Goal: Check status: Check status

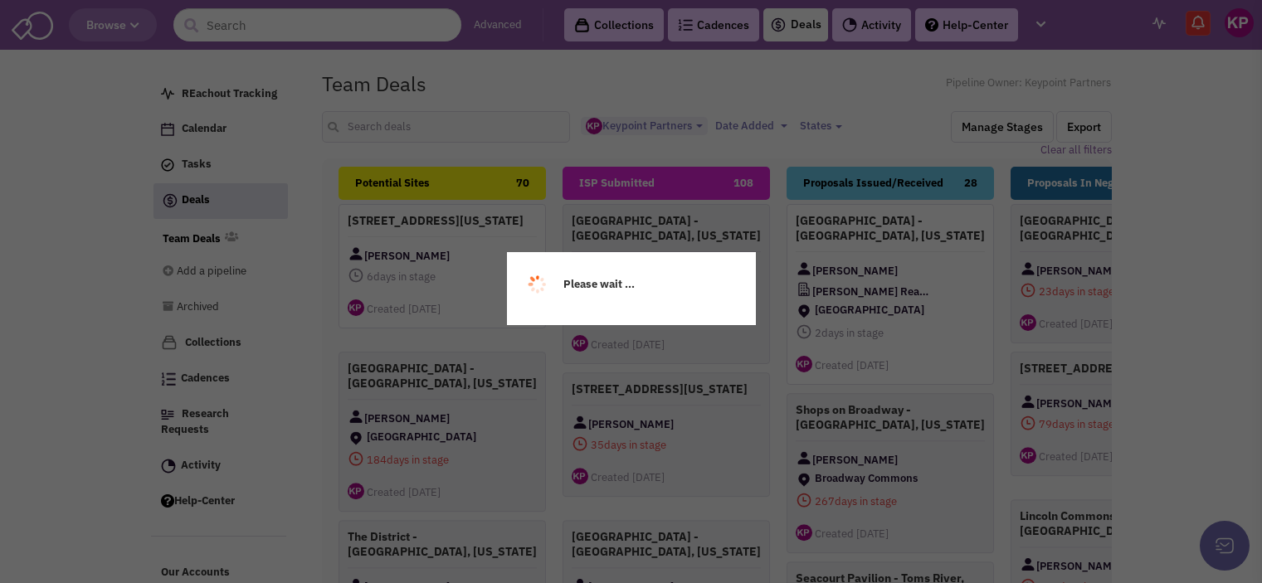
select select "1896"
select select
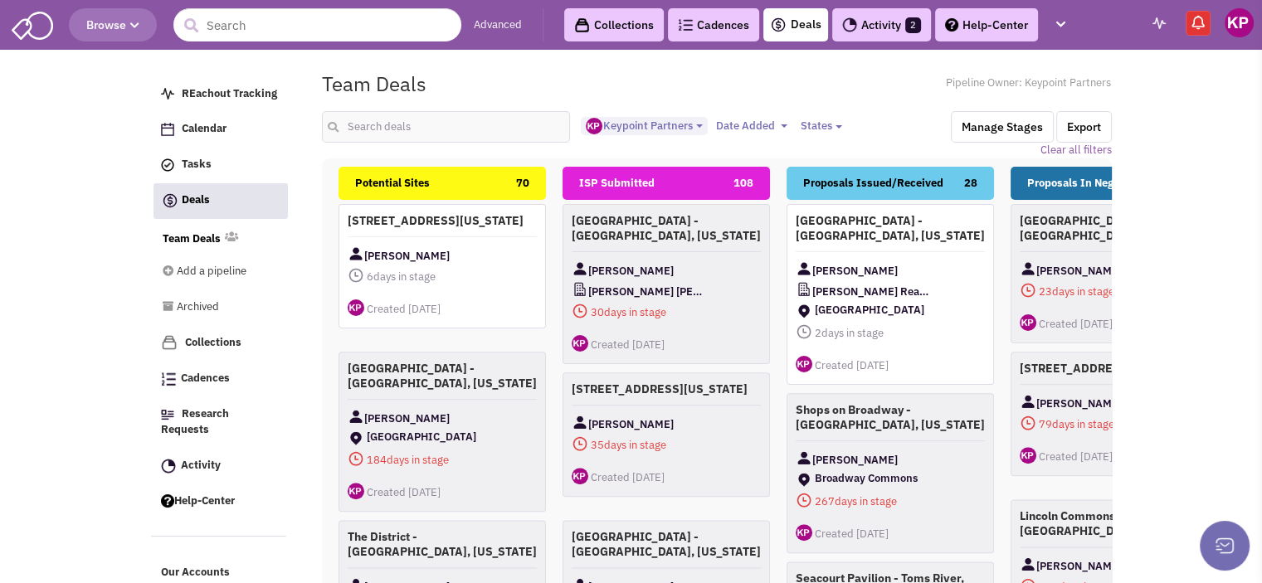
scroll to position [14, 0]
click at [862, 22] on link "Activity 2" at bounding box center [881, 24] width 99 height 33
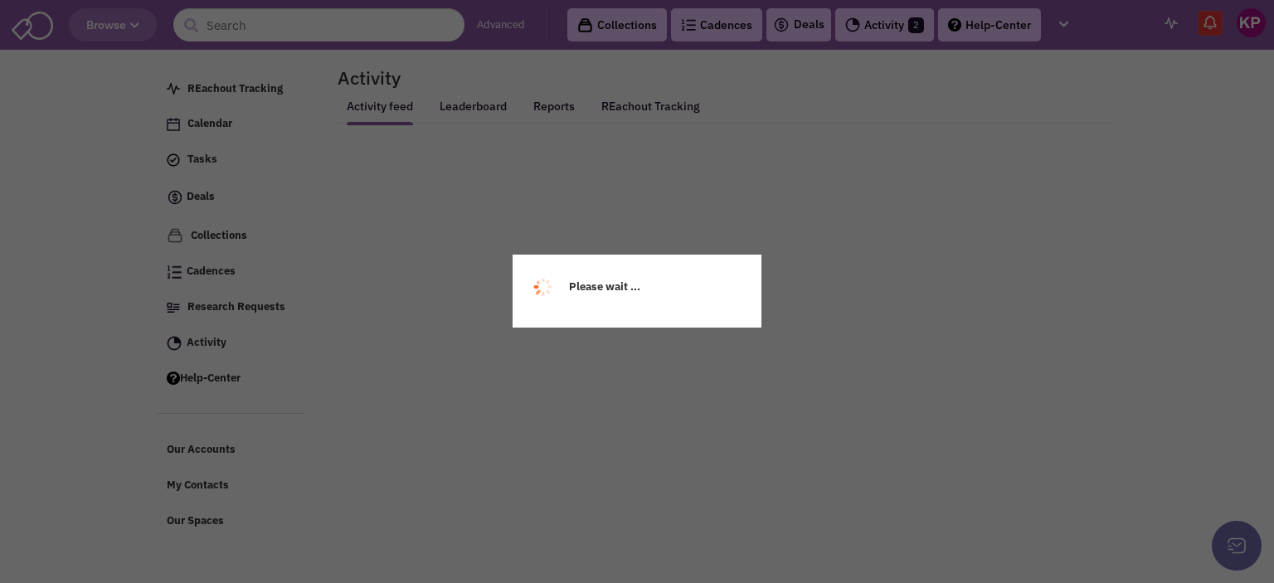
select select
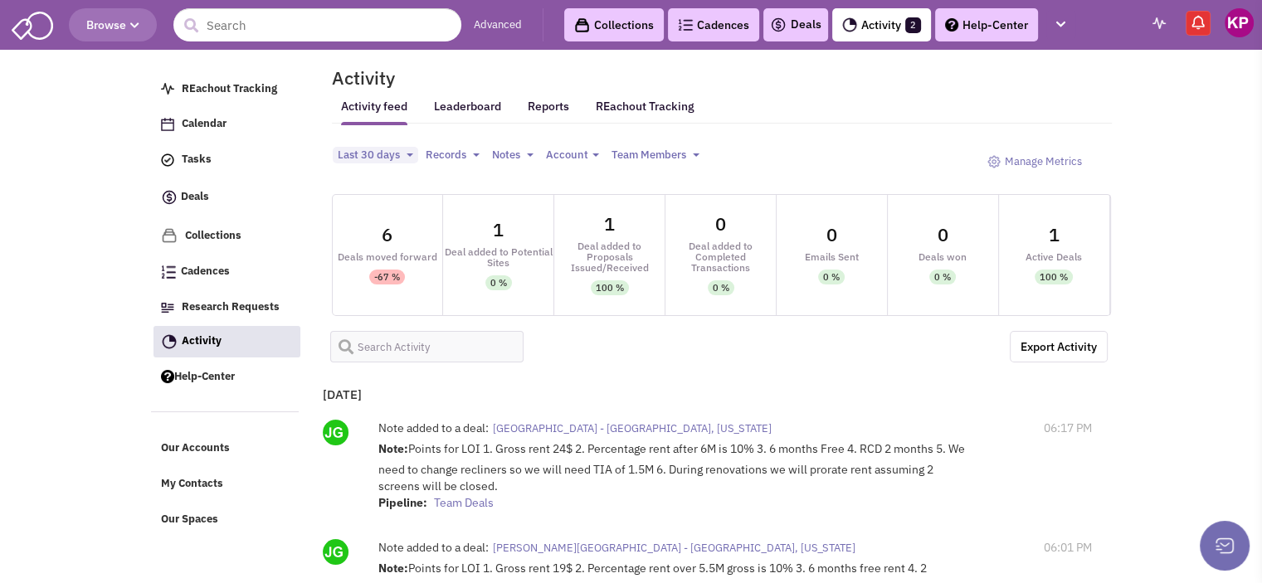
select select
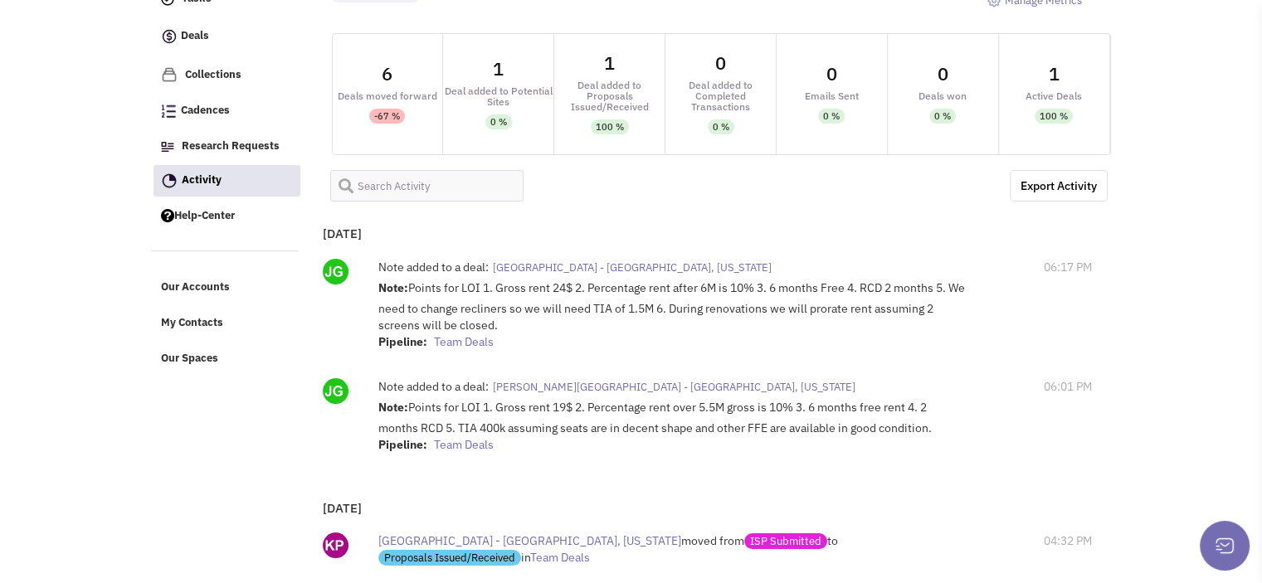
scroll to position [229, 0]
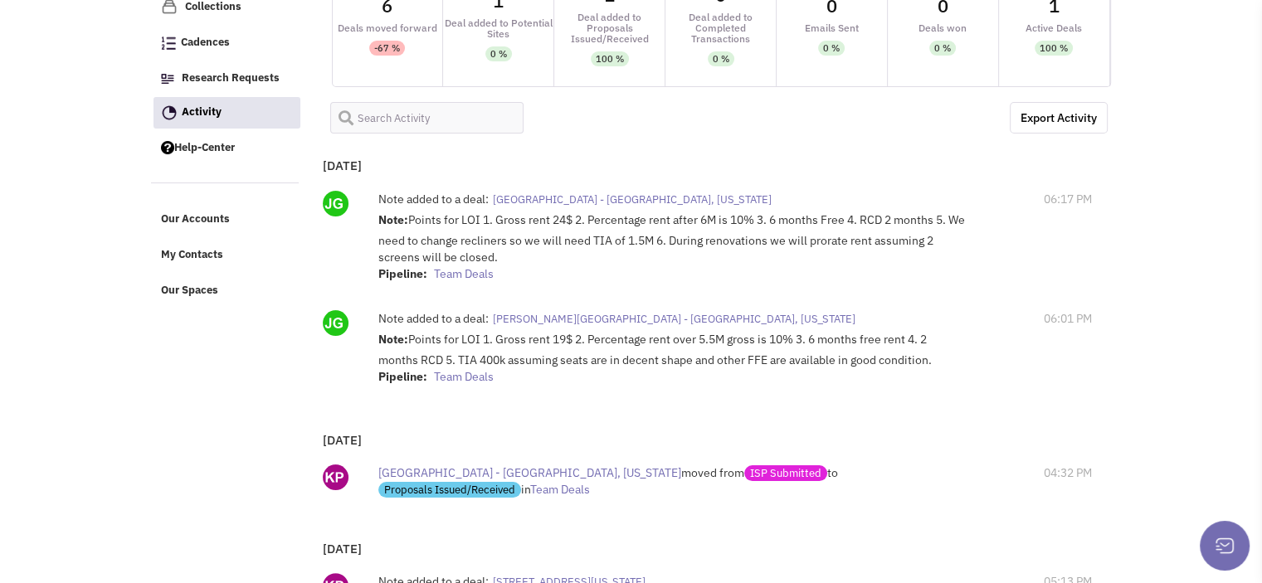
click at [601, 312] on span "[PERSON_NAME][GEOGRAPHIC_DATA] - [GEOGRAPHIC_DATA], [US_STATE]" at bounding box center [674, 319] width 362 height 14
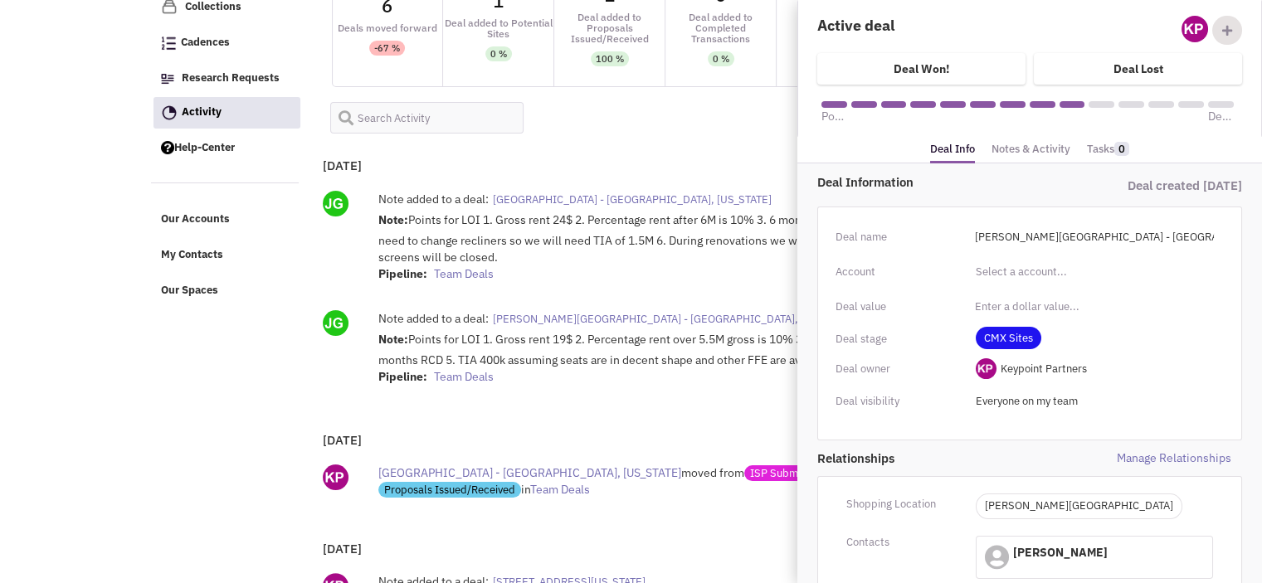
click at [1019, 148] on link "Notes & Activity" at bounding box center [1030, 150] width 79 height 24
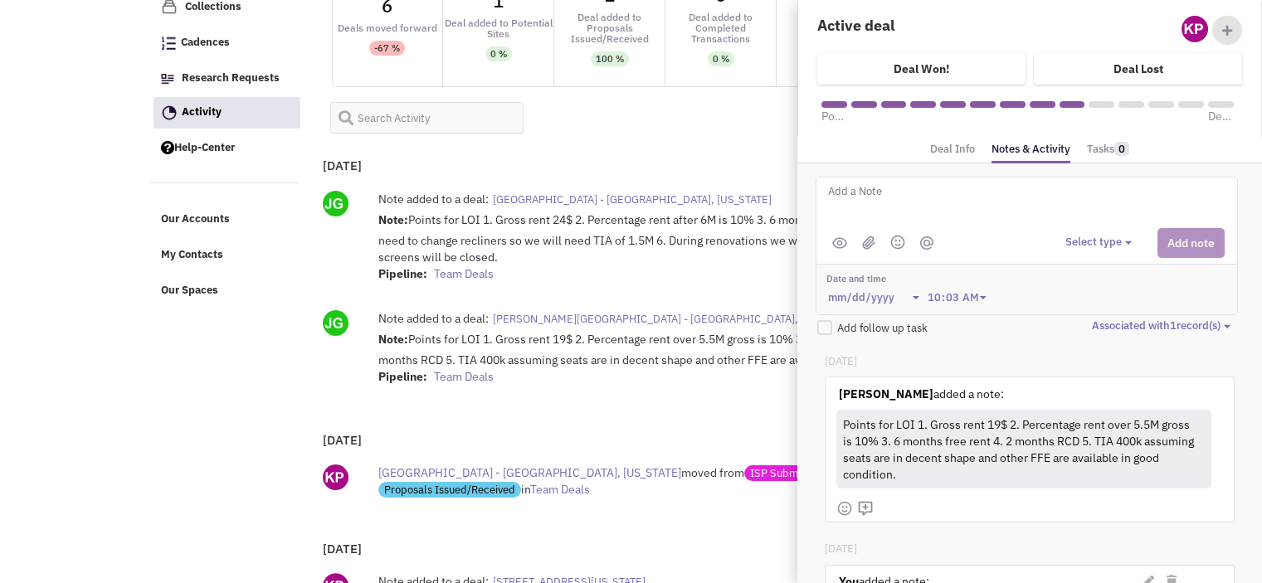
click at [1127, 354] on div "[DATE]" at bounding box center [1028, 365] width 409 height 23
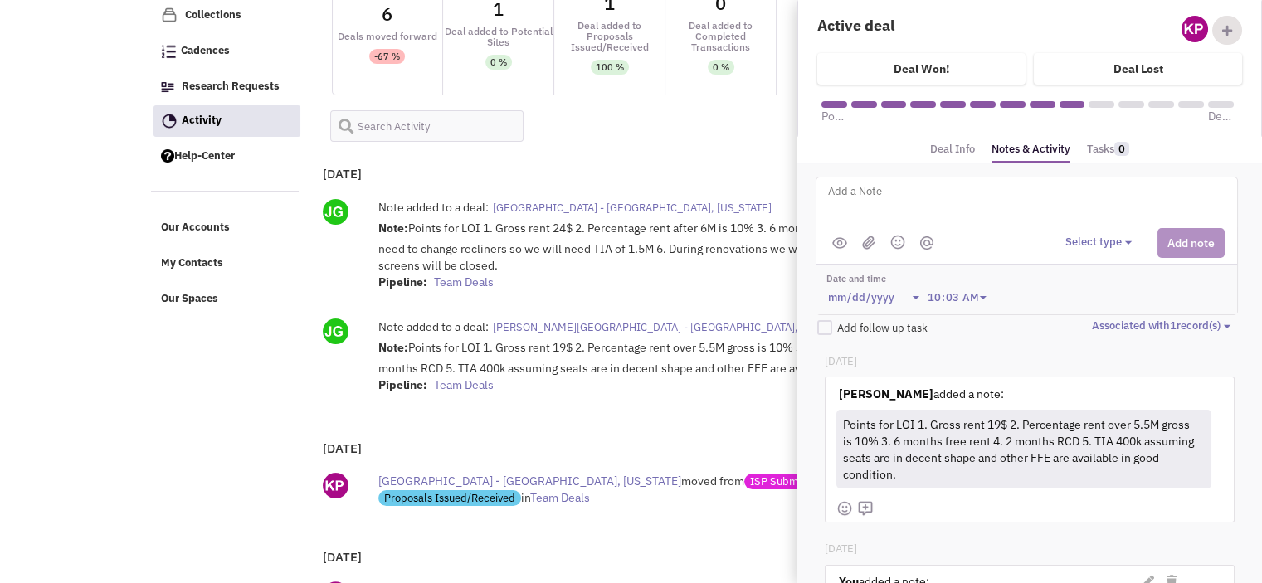
scroll to position [219, 0]
click at [521, 289] on div "Note: Points for LOI 1. Gross rent 24$ 2. Percentage rent after 6M is 10% 3. 6 …" at bounding box center [672, 258] width 588 height 75
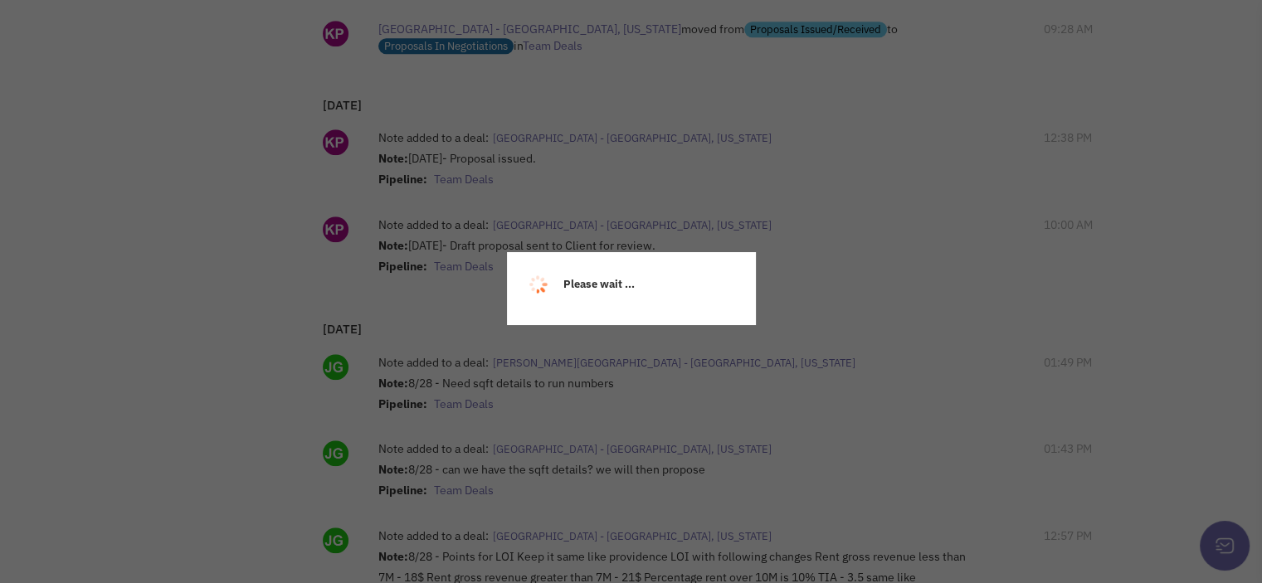
scroll to position [1368, 0]
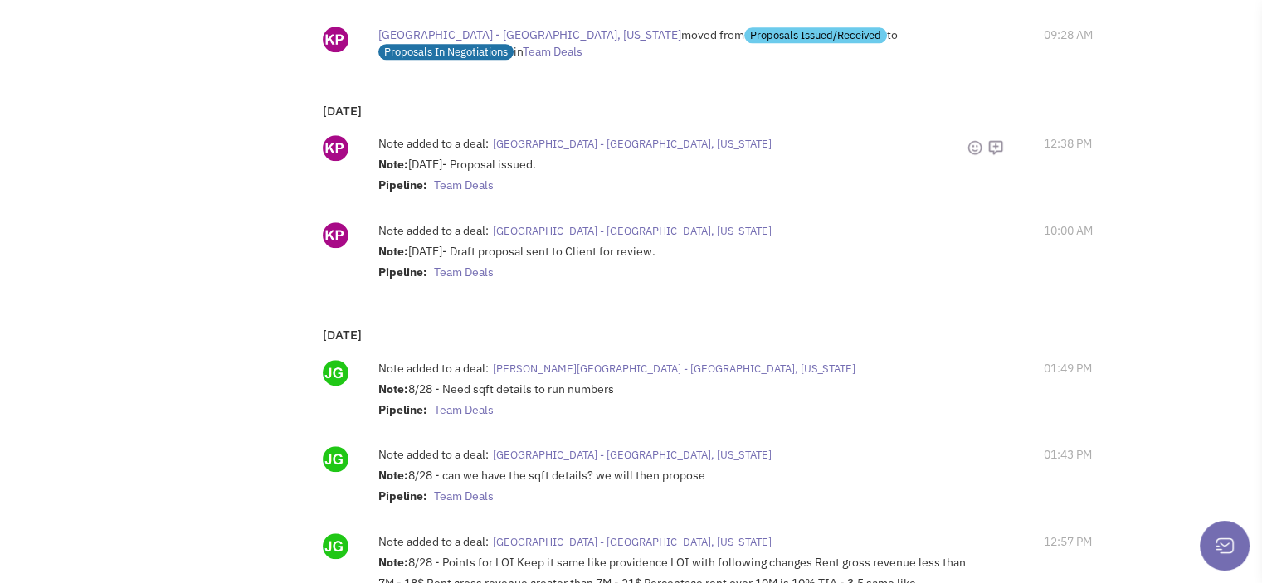
click at [537, 139] on span "[GEOGRAPHIC_DATA] - [GEOGRAPHIC_DATA], [US_STATE]" at bounding box center [632, 144] width 279 height 14
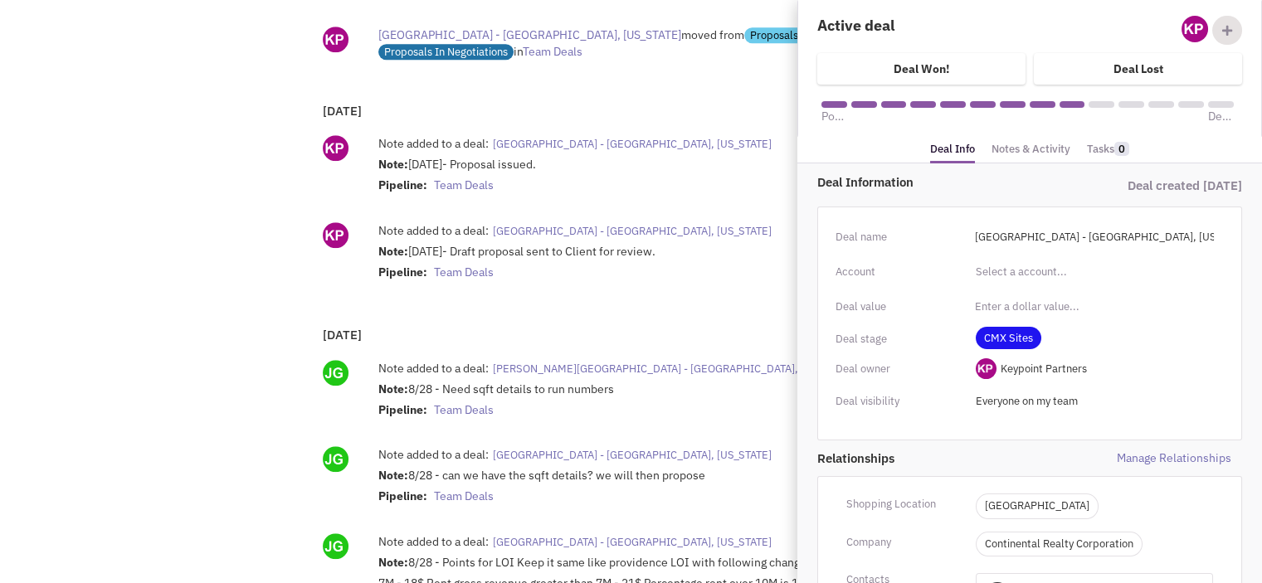
click at [1000, 151] on link "Notes & Activity" at bounding box center [1030, 150] width 79 height 24
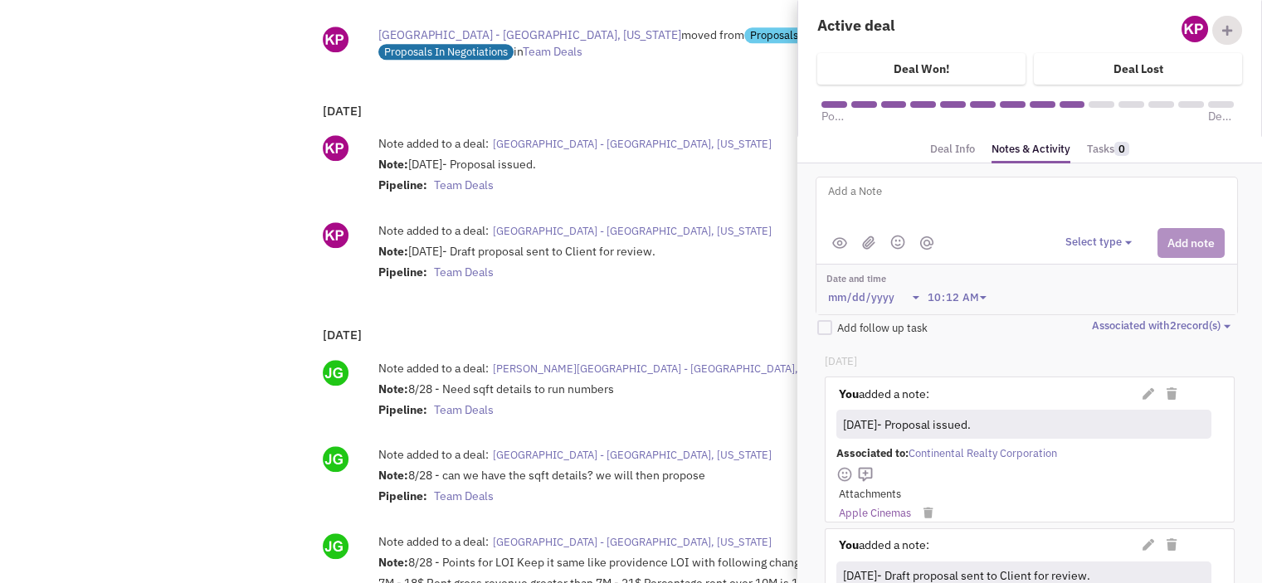
scroll to position [79, 0]
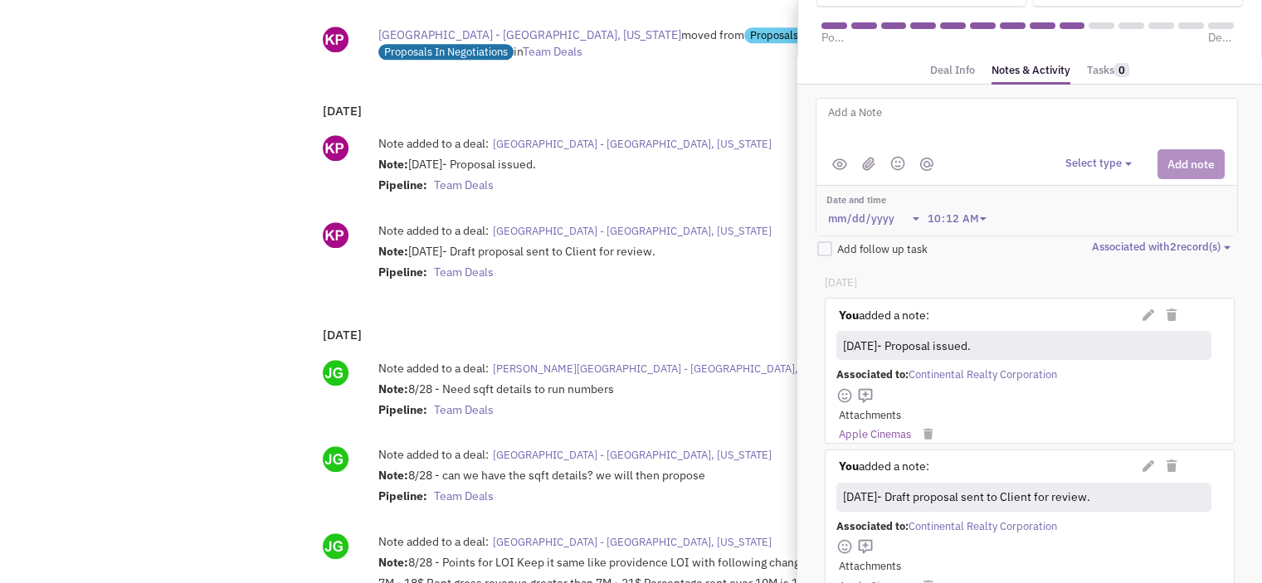
click at [883, 431] on link "Apple Cinemas" at bounding box center [875, 435] width 72 height 16
click at [611, 342] on div "[DATE] Note added to a deal: [PERSON_NAME][GEOGRAPHIC_DATA] - [GEOGRAPHIC_DATA]…" at bounding box center [711, 588] width 792 height 547
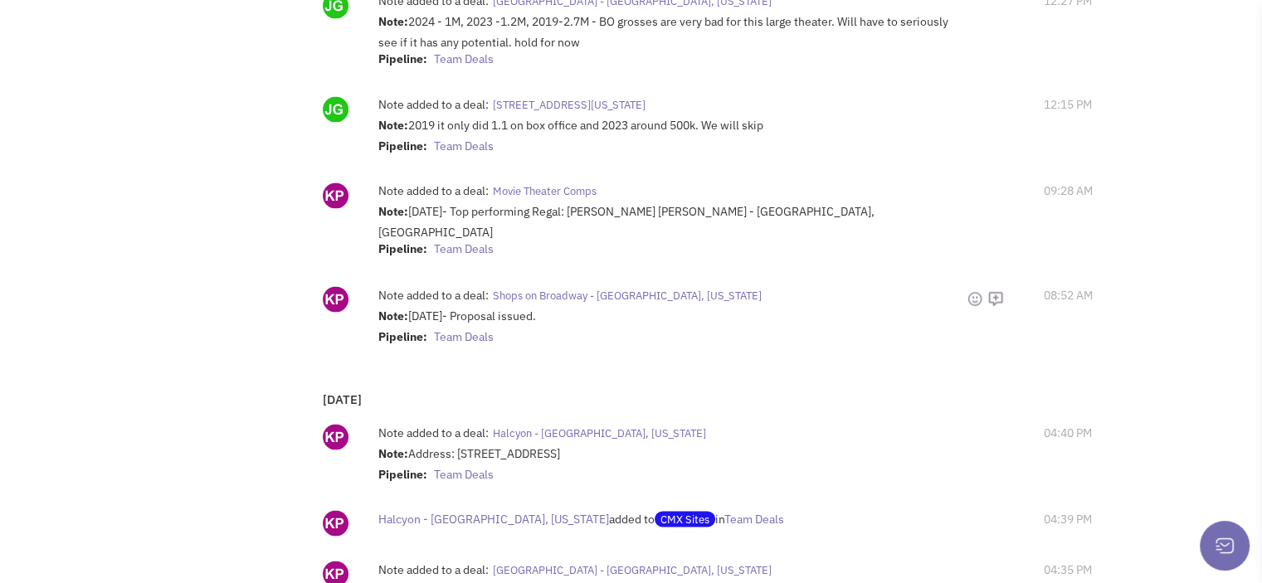
scroll to position [2860, 0]
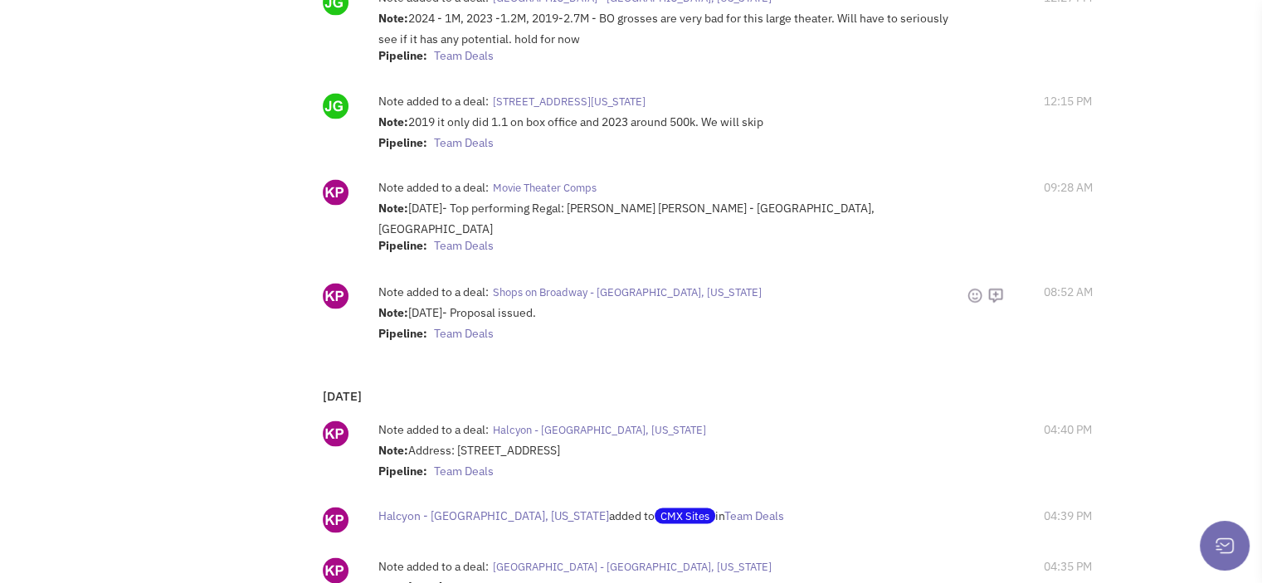
click at [606, 285] on span "Shops on Broadway - [GEOGRAPHIC_DATA], [US_STATE]" at bounding box center [627, 292] width 269 height 14
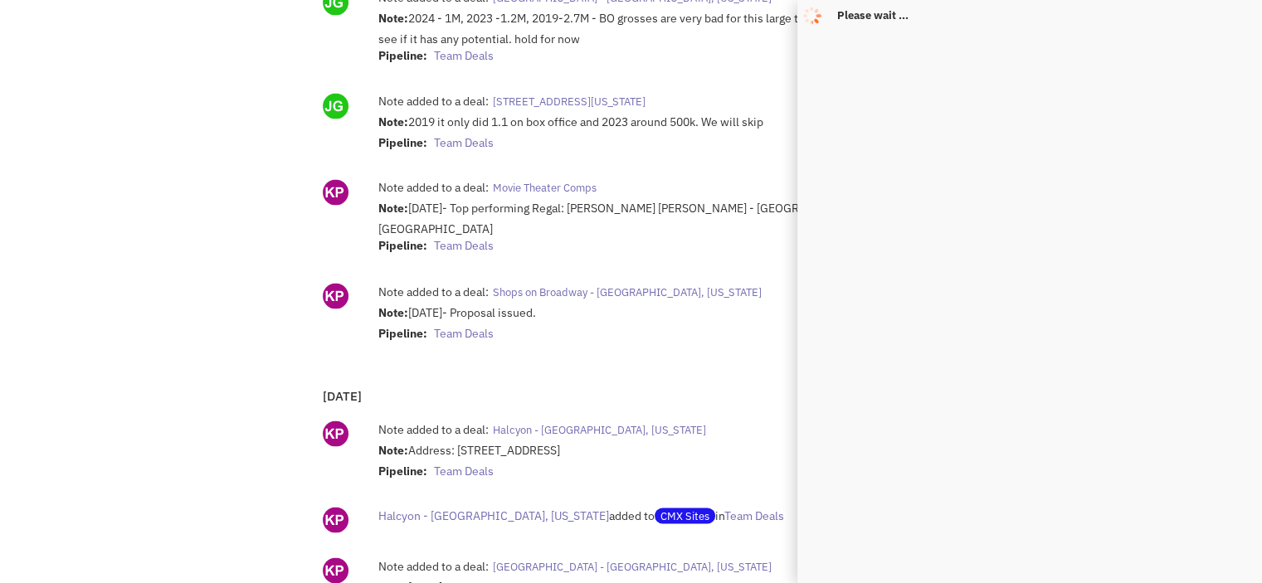
scroll to position [0, 0]
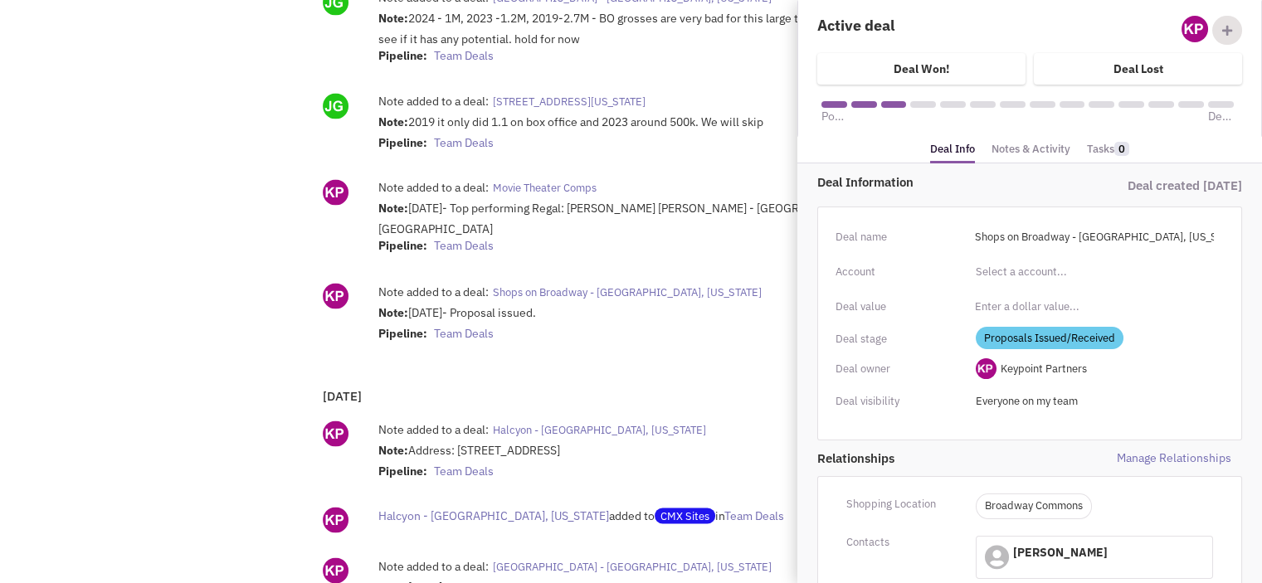
click at [588, 315] on div "Note: [DATE]- Proposal issued. Pipeline: Team Deals" at bounding box center [672, 324] width 588 height 41
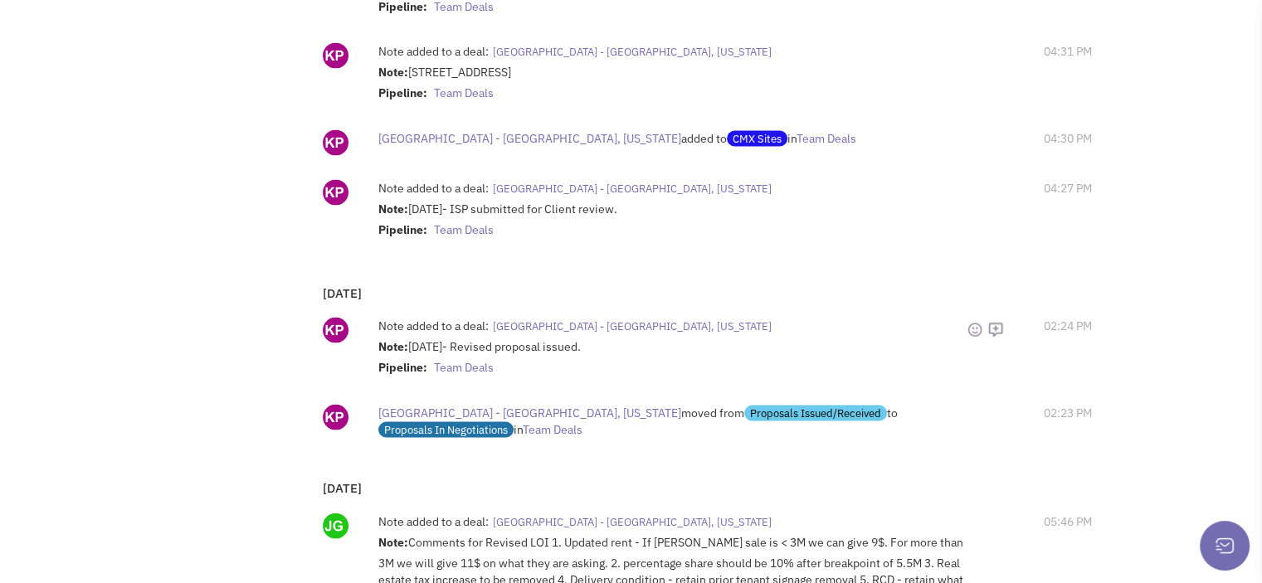
scroll to position [3461, 0]
click at [601, 319] on span "[GEOGRAPHIC_DATA] - [GEOGRAPHIC_DATA], [US_STATE]" at bounding box center [632, 326] width 279 height 14
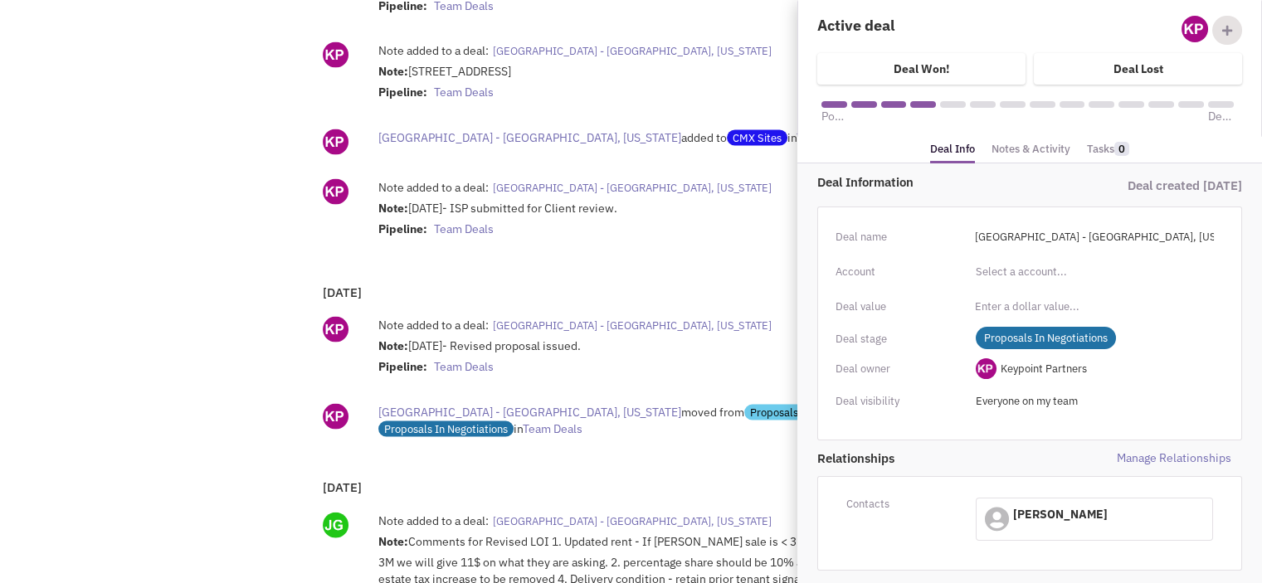
click at [1019, 152] on link "Notes & Activity" at bounding box center [1030, 150] width 79 height 24
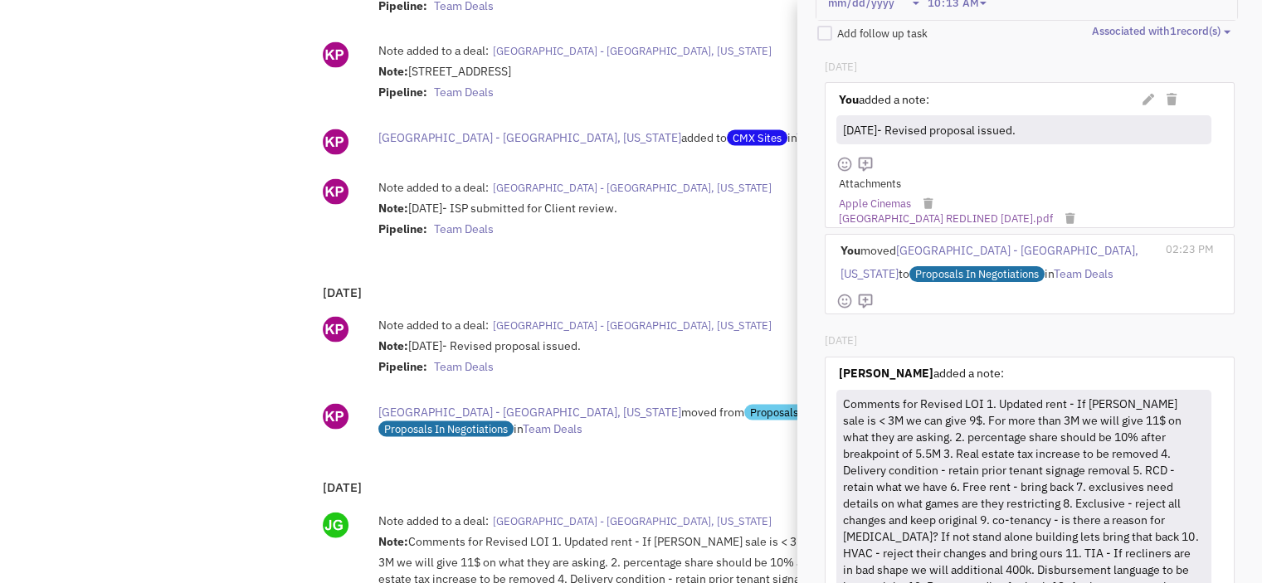
scroll to position [294, 0]
click at [927, 213] on link "[GEOGRAPHIC_DATA] REDLINED [DATE].pdf" at bounding box center [946, 220] width 214 height 16
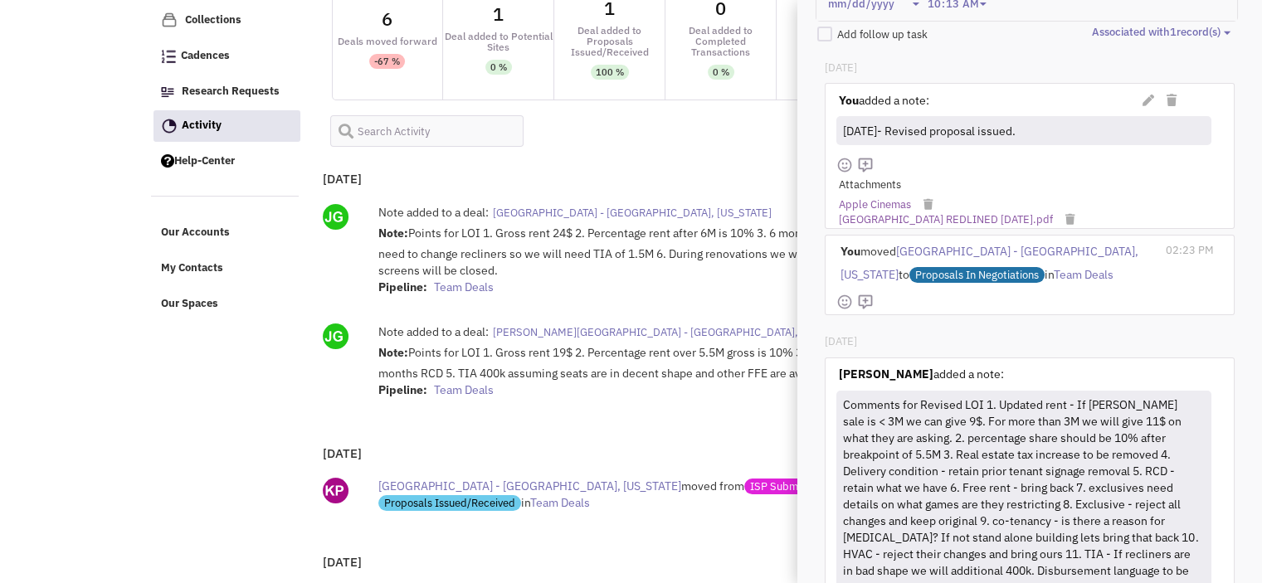
scroll to position [216, 0]
click at [547, 326] on span "[PERSON_NAME][GEOGRAPHIC_DATA] - [GEOGRAPHIC_DATA], [US_STATE]" at bounding box center [674, 332] width 362 height 14
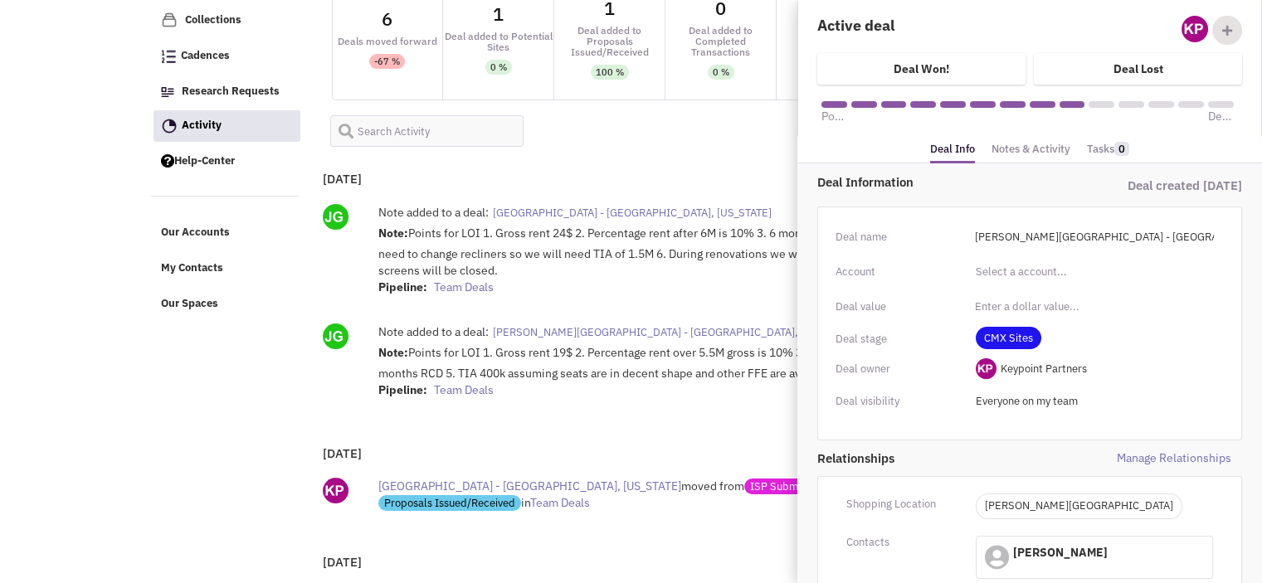
click at [1009, 150] on link "Notes & Activity" at bounding box center [1030, 150] width 79 height 24
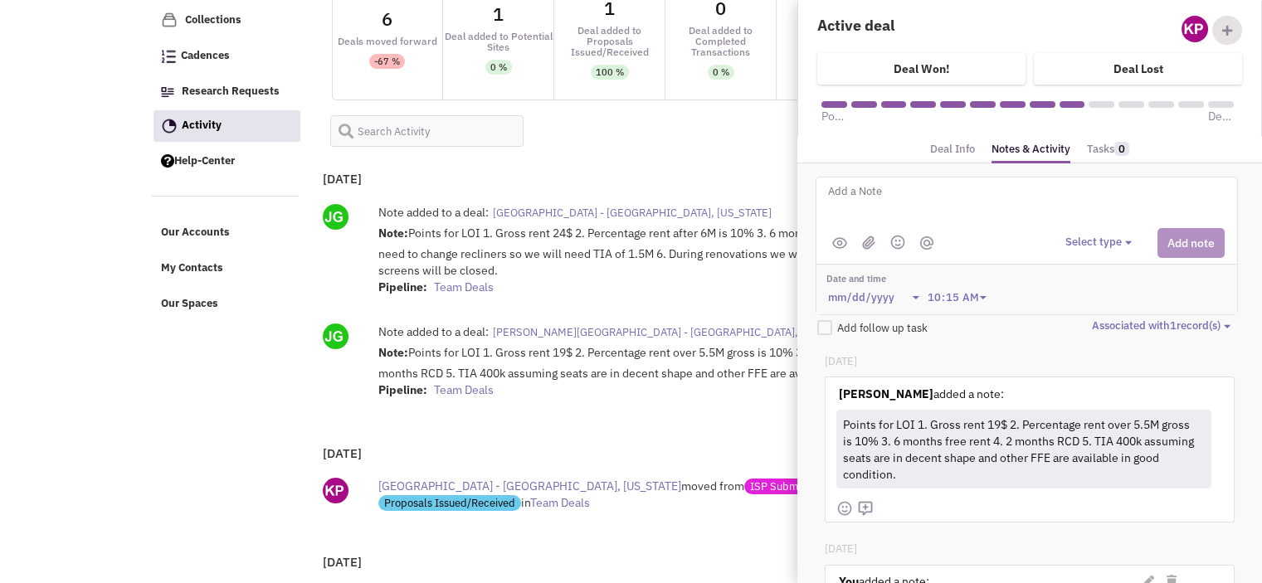
click at [561, 208] on span "[GEOGRAPHIC_DATA] - [GEOGRAPHIC_DATA], [US_STATE]" at bounding box center [632, 213] width 279 height 14
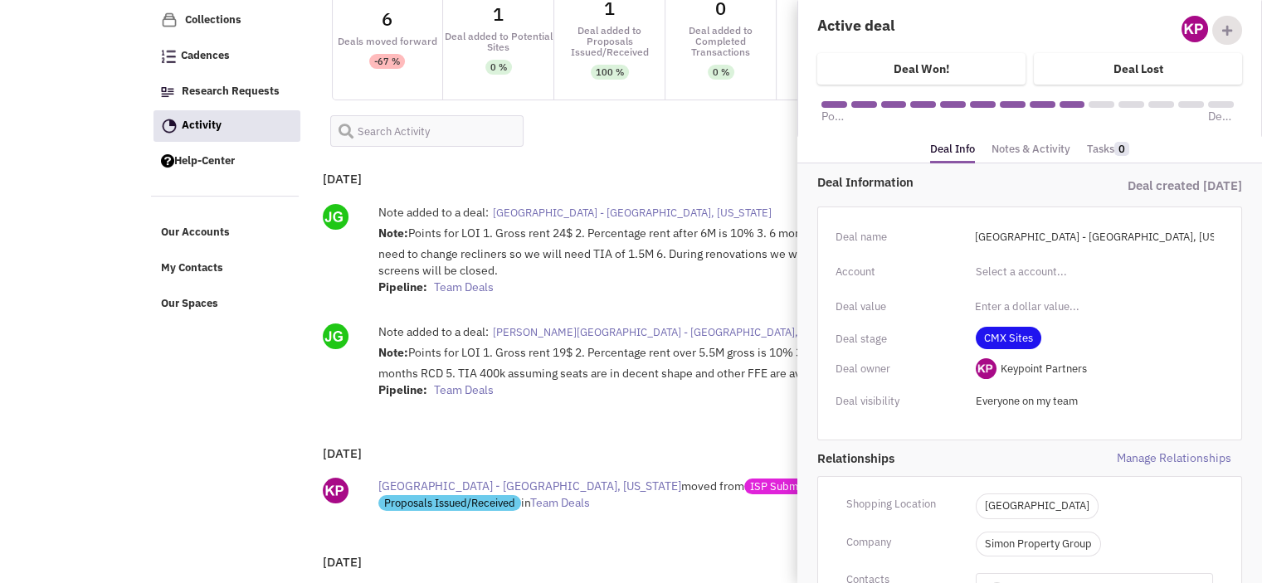
click at [1009, 148] on link "Notes & Activity" at bounding box center [1030, 150] width 79 height 24
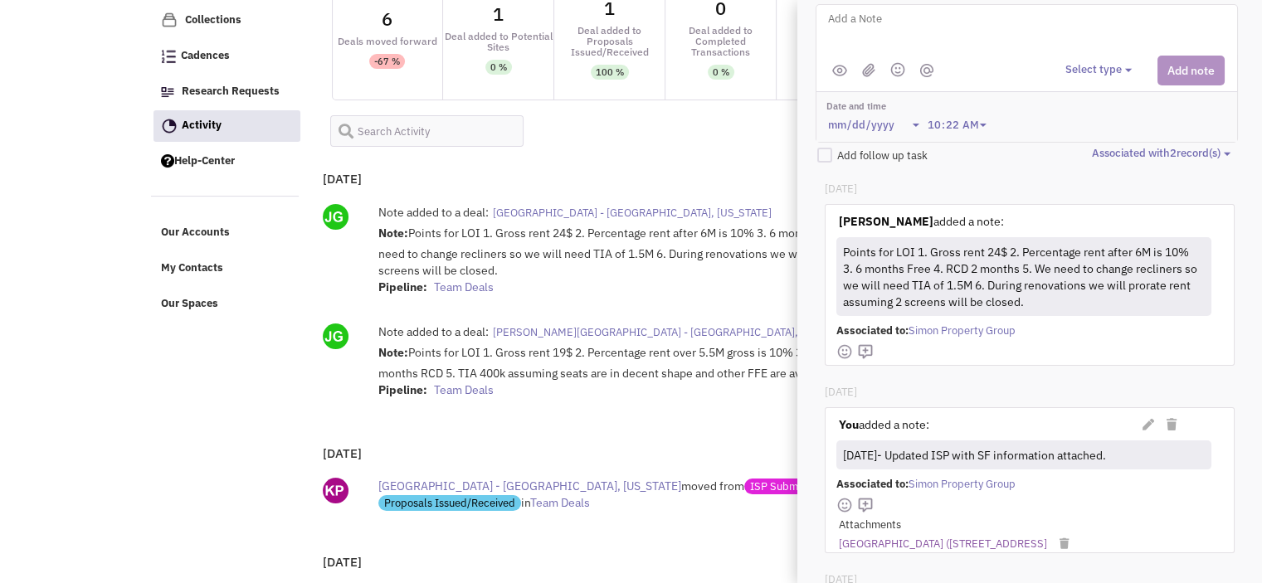
scroll to position [168, 0]
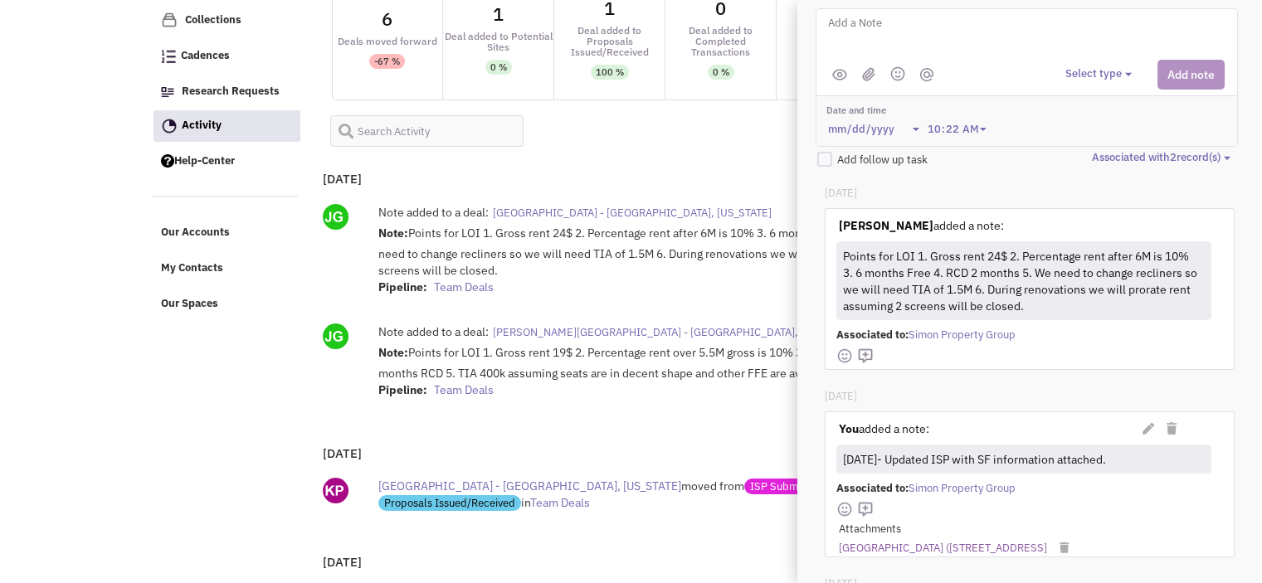
click at [1140, 392] on div "[DATE]" at bounding box center [1028, 309] width 409 height 203
click at [1134, 381] on div "[DATE]" at bounding box center [1028, 309] width 409 height 203
